Goal: Task Accomplishment & Management: Manage account settings

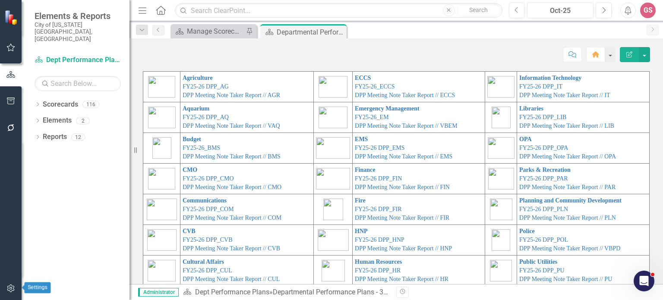
click at [14, 291] on icon "button" at bounding box center [10, 288] width 9 height 7
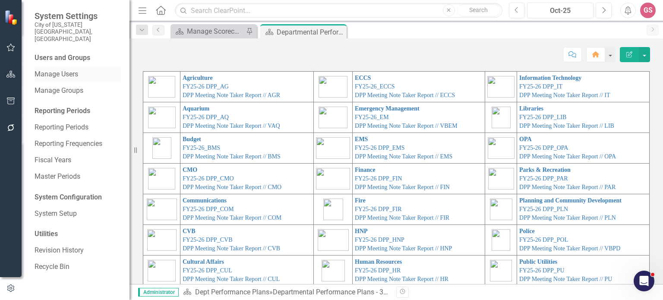
click at [70, 70] on link "Manage Users" at bounding box center [78, 75] width 86 height 10
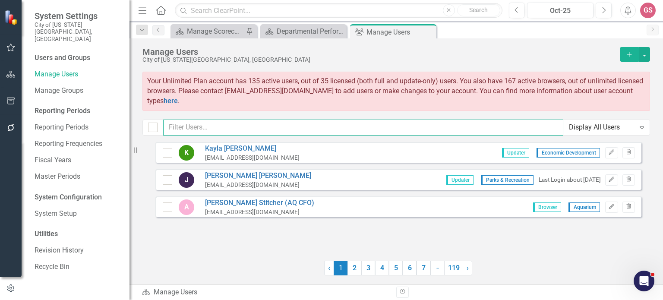
click at [199, 122] on input "text" at bounding box center [363, 128] width 400 height 16
type input "t"
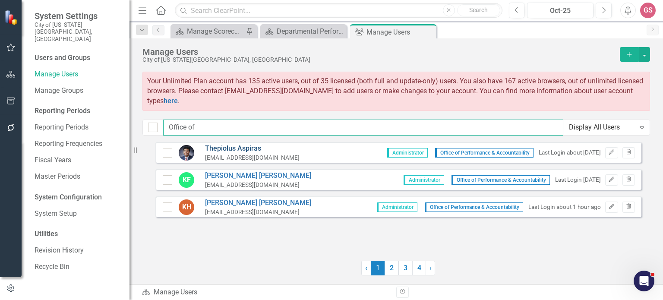
type input "Office of"
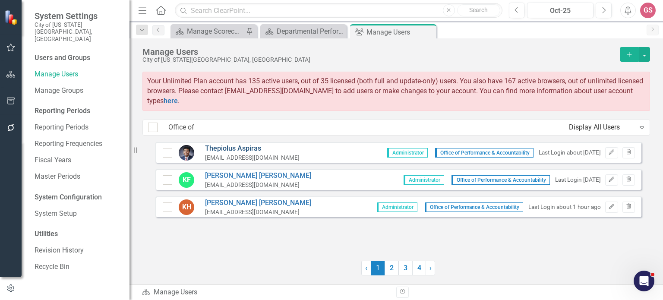
click at [238, 149] on link "Thepiolus Aspiras" at bounding box center [252, 149] width 95 height 10
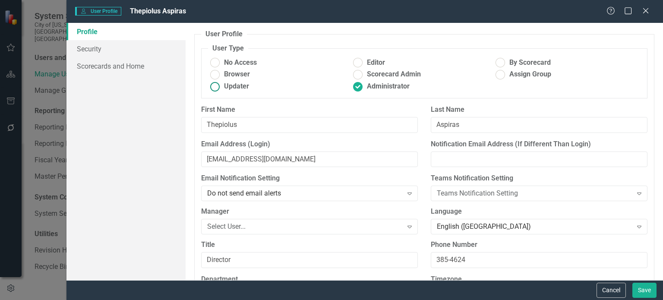
click at [218, 87] on ins at bounding box center [215, 86] width 13 height 13
click at [218, 87] on input "Updater" at bounding box center [215, 86] width 13 height 13
radio input "true"
click at [642, 289] on button "Save" at bounding box center [644, 290] width 24 height 15
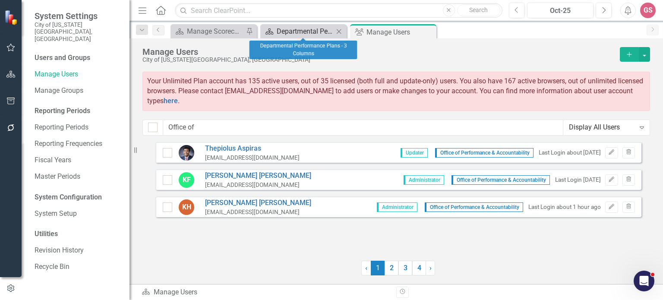
click at [287, 31] on div "Departmental Performance Plans - 3 Columns" at bounding box center [305, 31] width 57 height 11
